Goal: Task Accomplishment & Management: Manage account settings

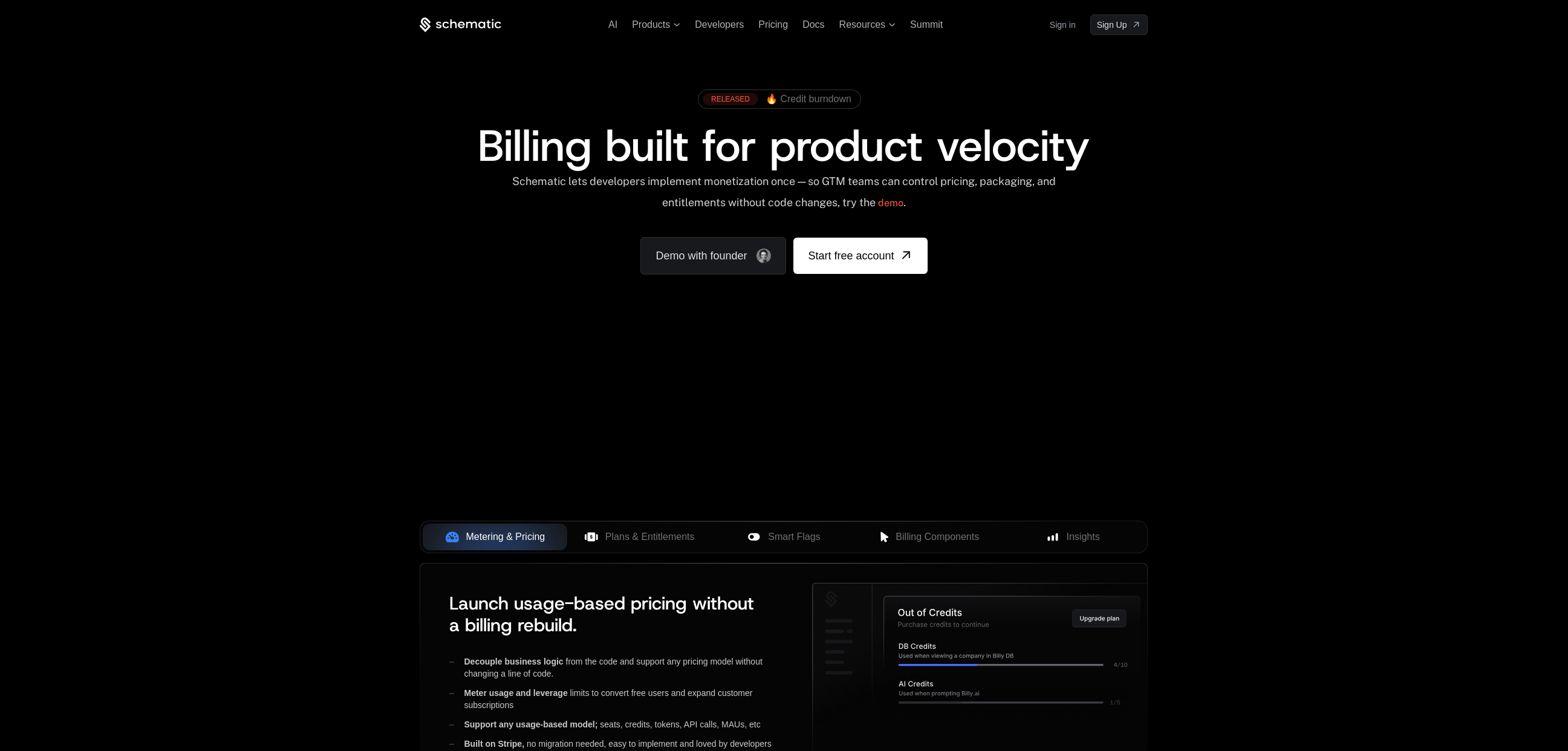
click at [1067, 26] on link "Sign in" at bounding box center [1062, 25] width 26 height 19
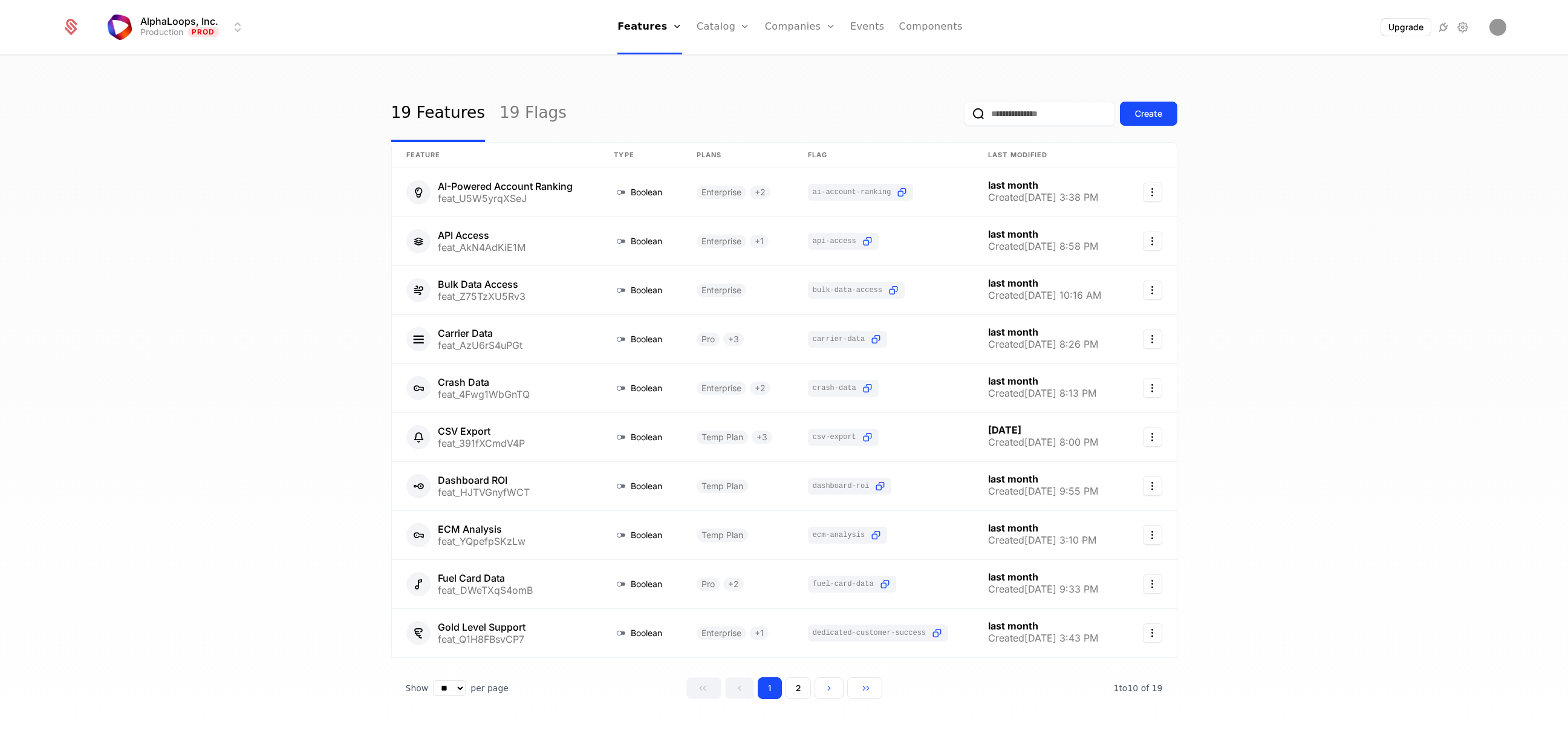
click at [789, 26] on link "Companies" at bounding box center [800, 27] width 71 height 54
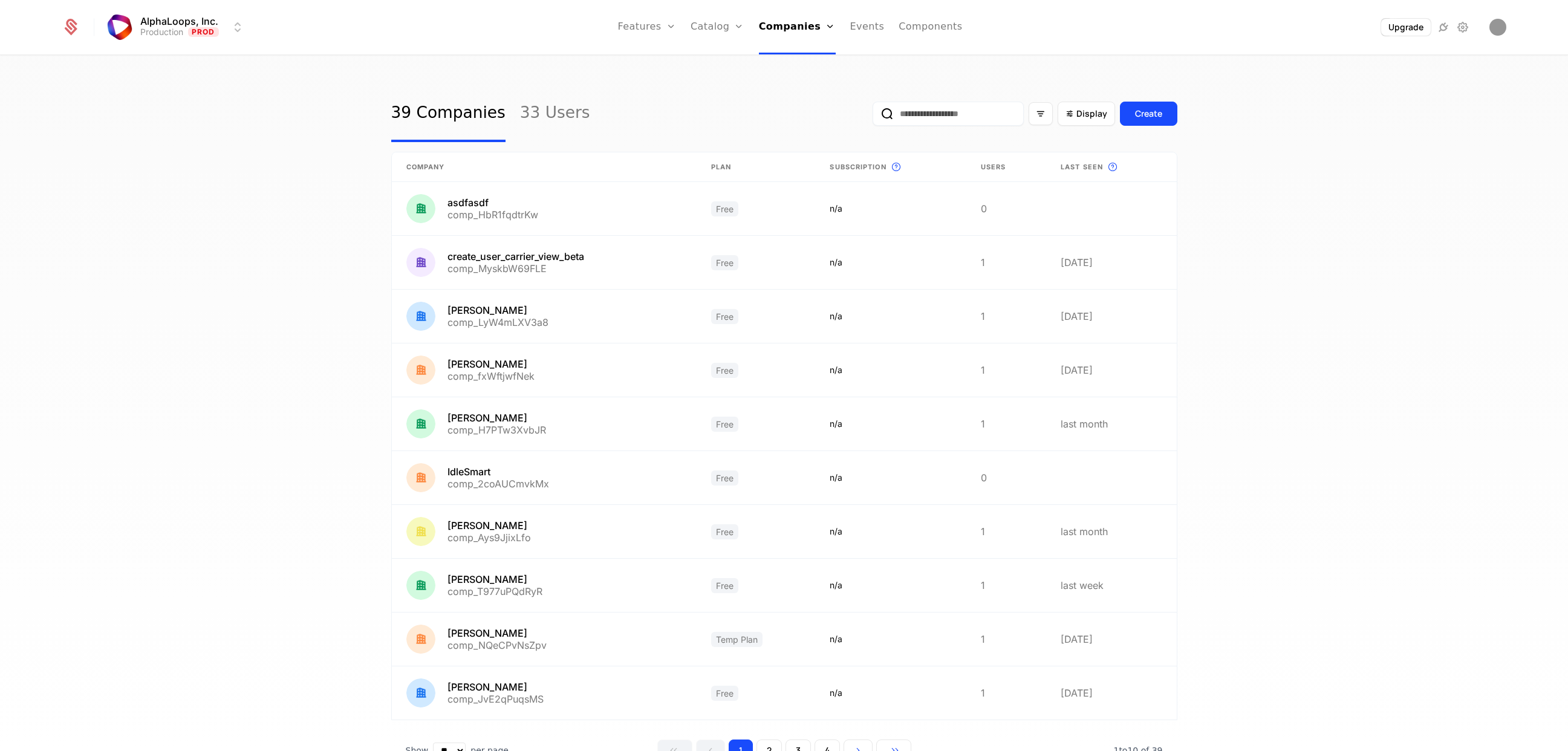
drag, startPoint x: 1082, startPoint y: 167, endPoint x: 1067, endPoint y: 168, distance: 15.0
click at [1082, 167] on span "Last seen" at bounding box center [1081, 167] width 42 height 10
click at [954, 112] on input "email" at bounding box center [948, 114] width 151 height 24
type input "****"
click at [872, 116] on button "submit" at bounding box center [872, 116] width 0 height 0
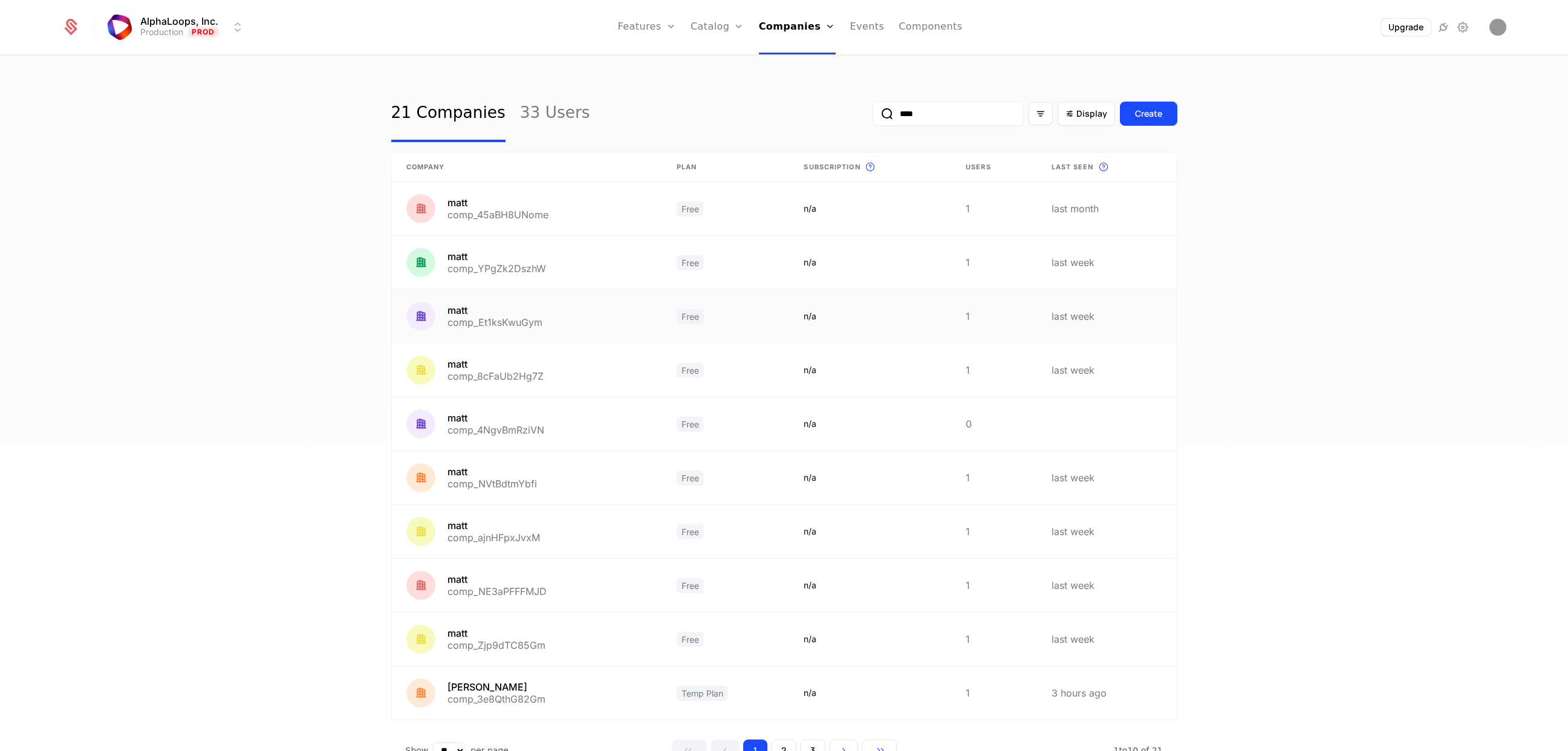
scroll to position [51, 0]
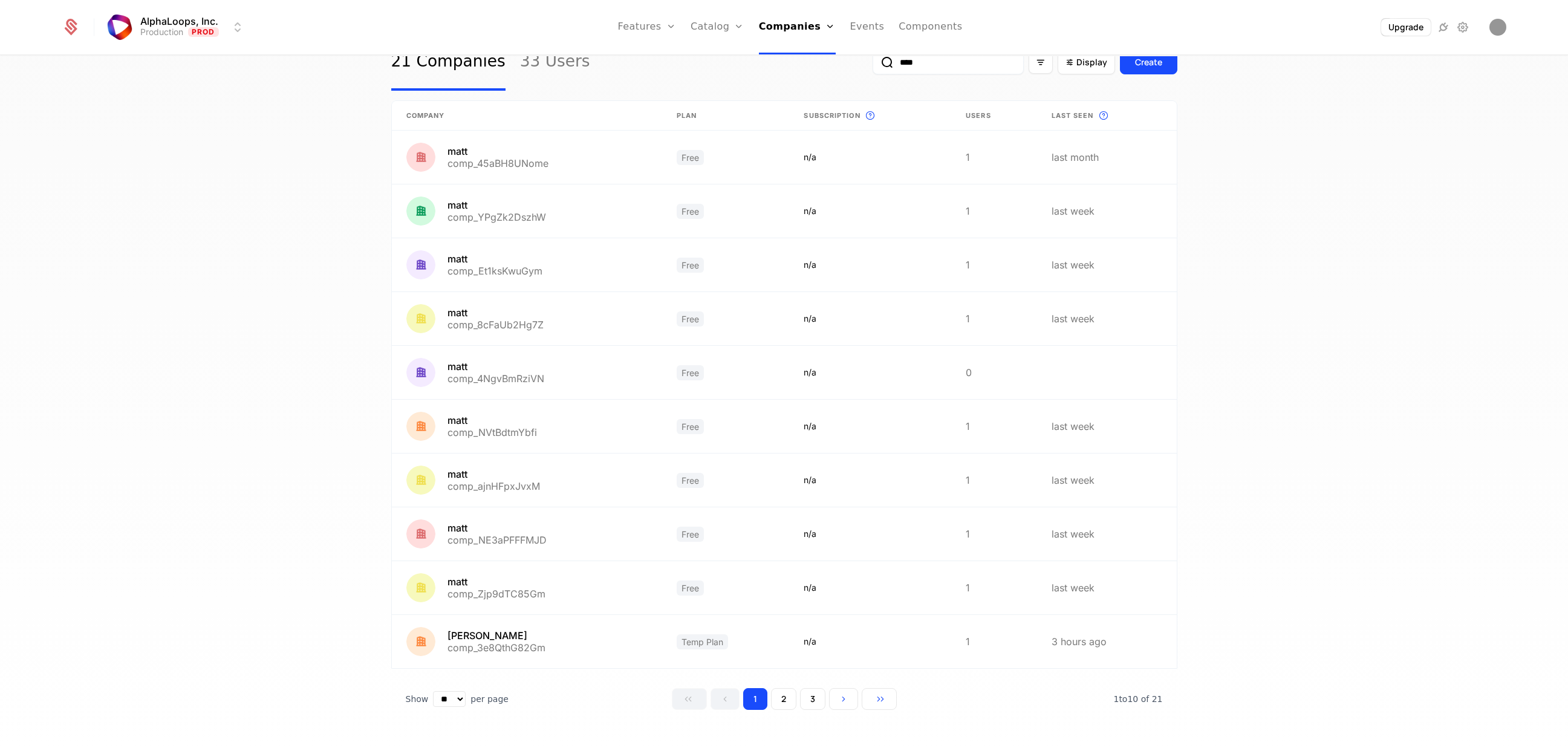
click at [790, 693] on button "2" at bounding box center [783, 699] width 26 height 22
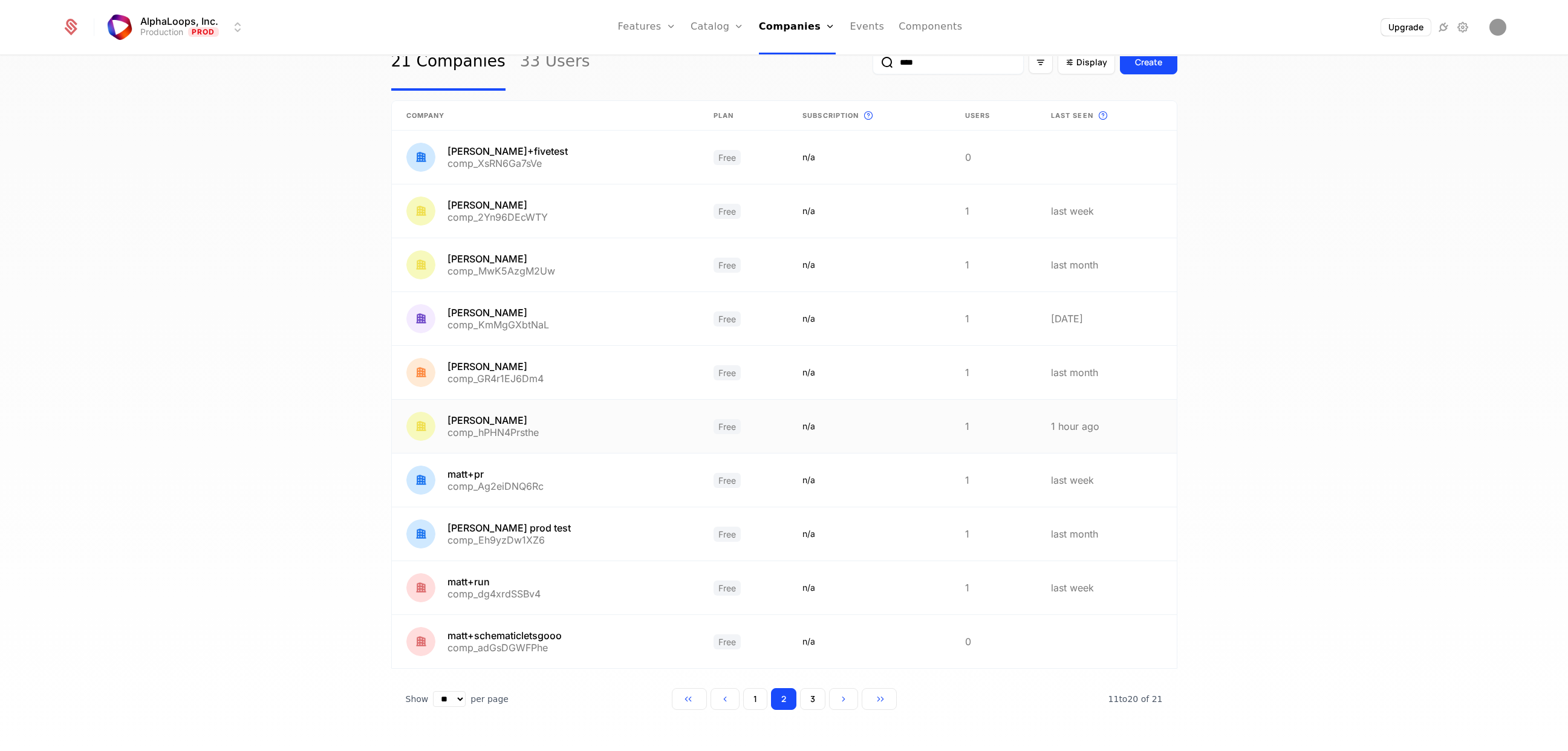
click at [515, 423] on link at bounding box center [545, 426] width 307 height 53
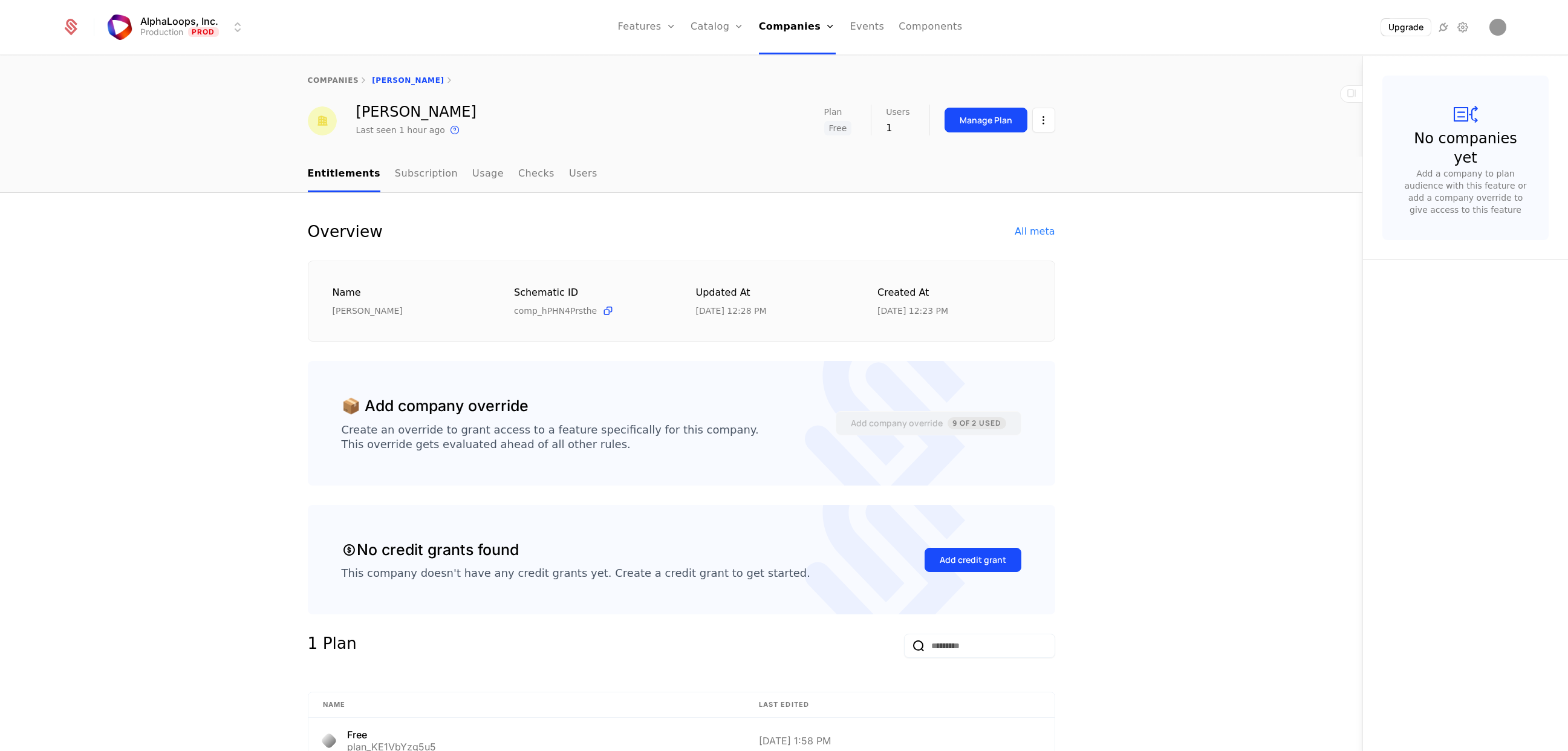
click at [969, 122] on div "Manage Plan" at bounding box center [986, 121] width 52 height 12
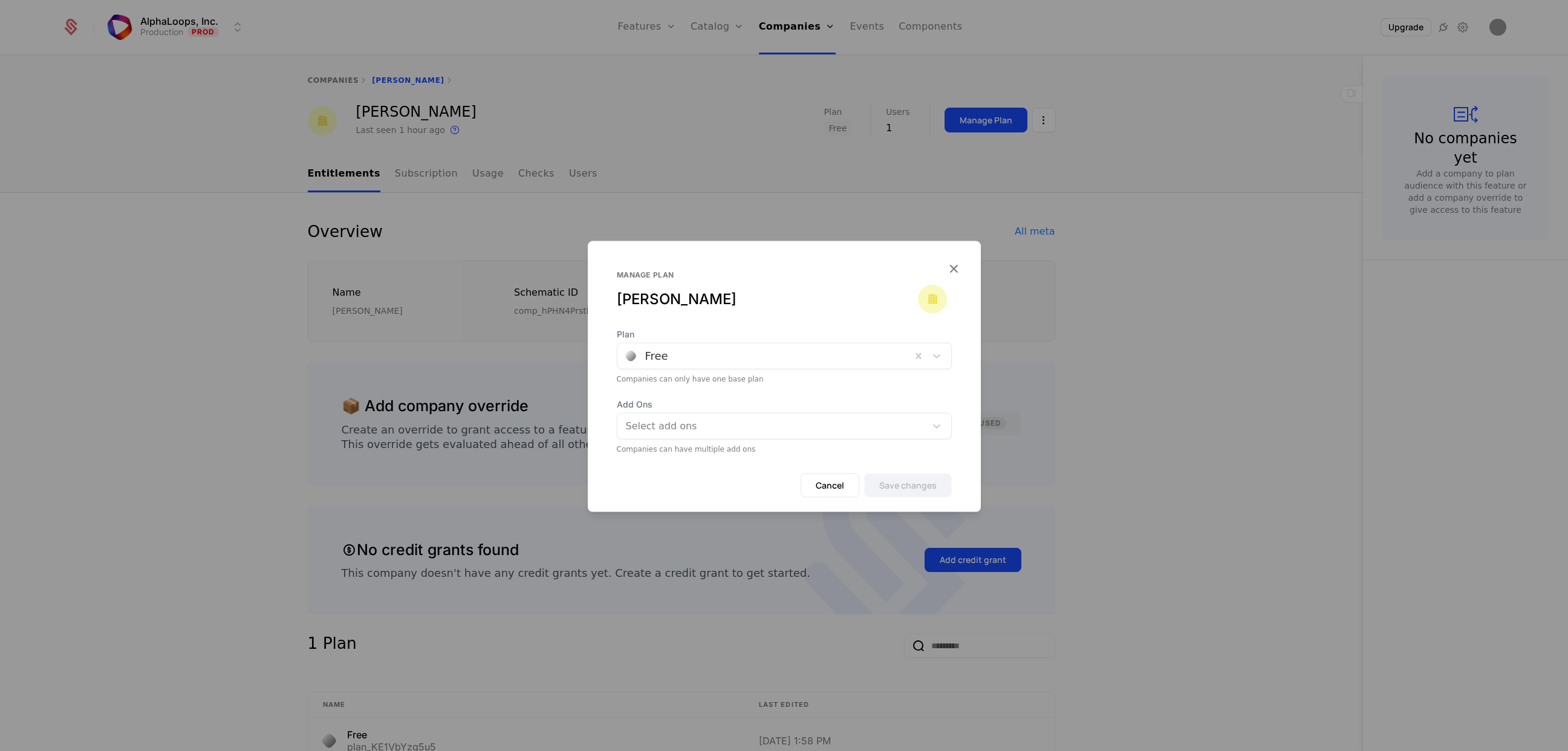
drag, startPoint x: 694, startPoint y: 369, endPoint x: 693, endPoint y: 377, distance: 8.1
click at [694, 370] on div "Plan Free Companies can only have one base plan" at bounding box center [784, 356] width 335 height 55
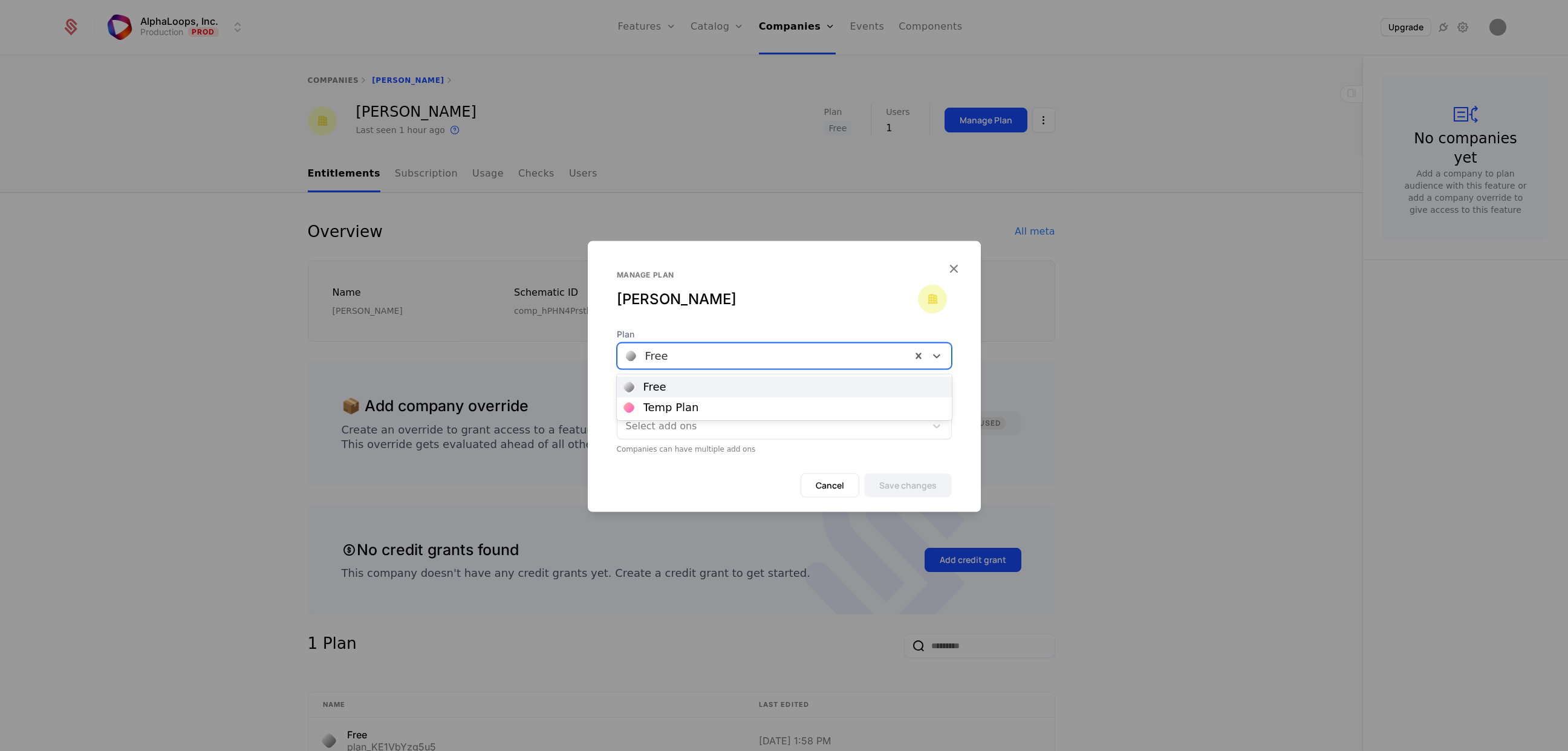
drag, startPoint x: 699, startPoint y: 360, endPoint x: 672, endPoint y: 394, distance: 43.4
click at [699, 360] on div at bounding box center [764, 356] width 277 height 17
drag, startPoint x: 670, startPoint y: 405, endPoint x: 774, endPoint y: 436, distance: 108.5
click at [673, 405] on div "Temp Plan" at bounding box center [671, 407] width 55 height 11
click at [897, 479] on button "Save changes" at bounding box center [908, 485] width 88 height 24
